Goal: Find specific page/section: Find specific page/section

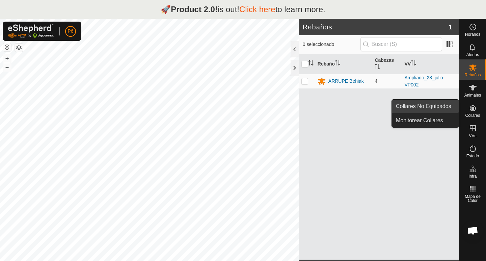
click at [440, 108] on link "Collares No Equipados" at bounding box center [425, 107] width 67 height 14
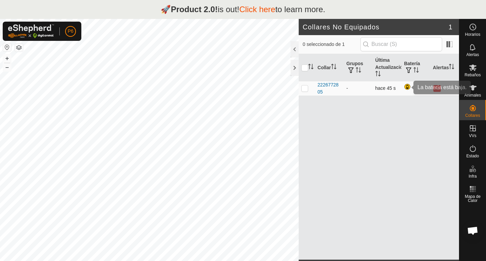
click at [407, 86] on div at bounding box center [408, 87] width 8 height 8
click at [474, 88] on icon at bounding box center [472, 87] width 7 height 5
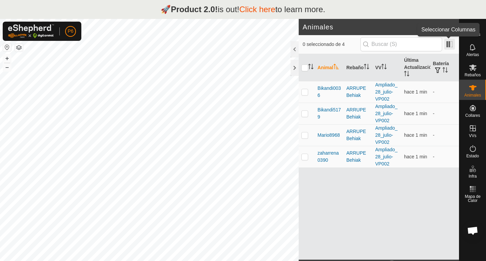
click at [448, 46] on span at bounding box center [449, 44] width 11 height 11
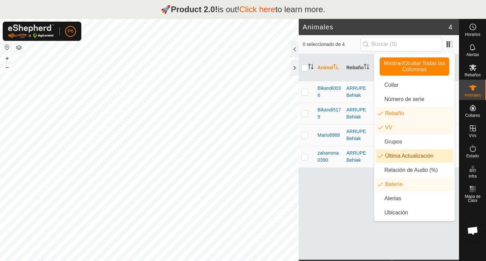
click at [336, 224] on div "Animal Rebaño VV Última Actualización Batería Bikandi0036 ARRUPE Behiak Ampliad…" at bounding box center [379, 157] width 160 height 206
